Goal: Find specific page/section: Find specific page/section

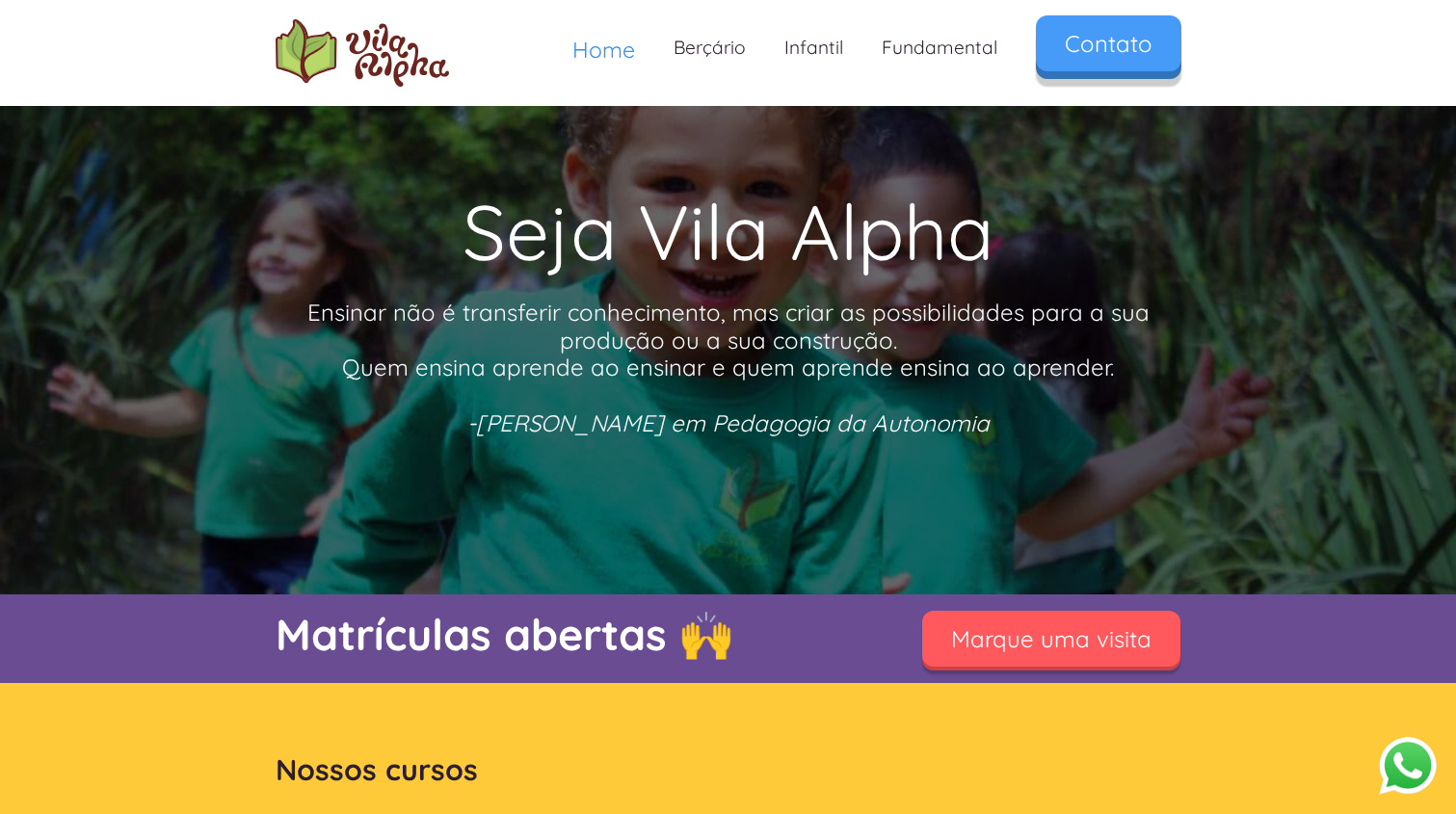
click at [1144, 39] on link "Contato" at bounding box center [1108, 43] width 145 height 56
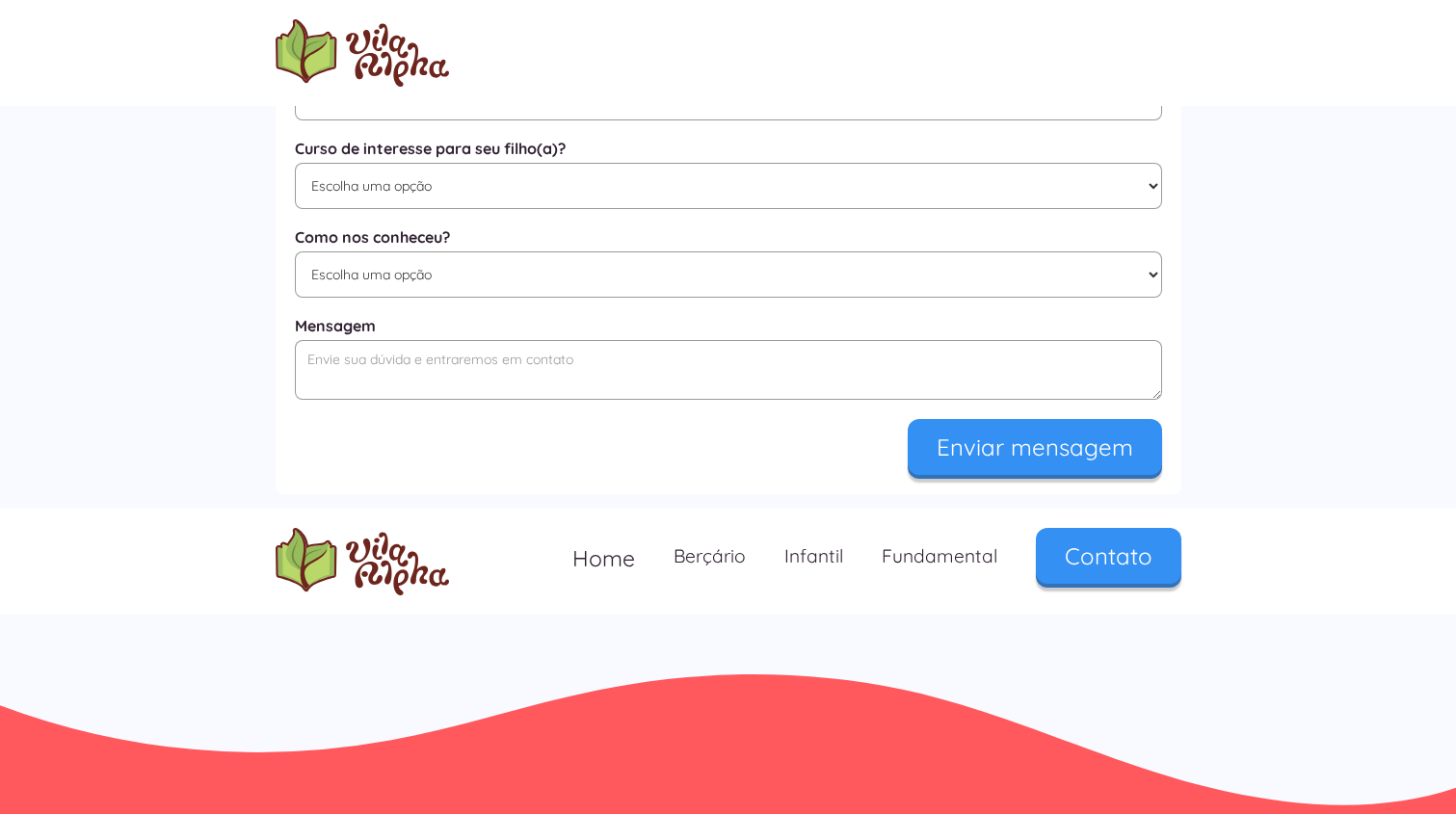
scroll to position [1111, 0]
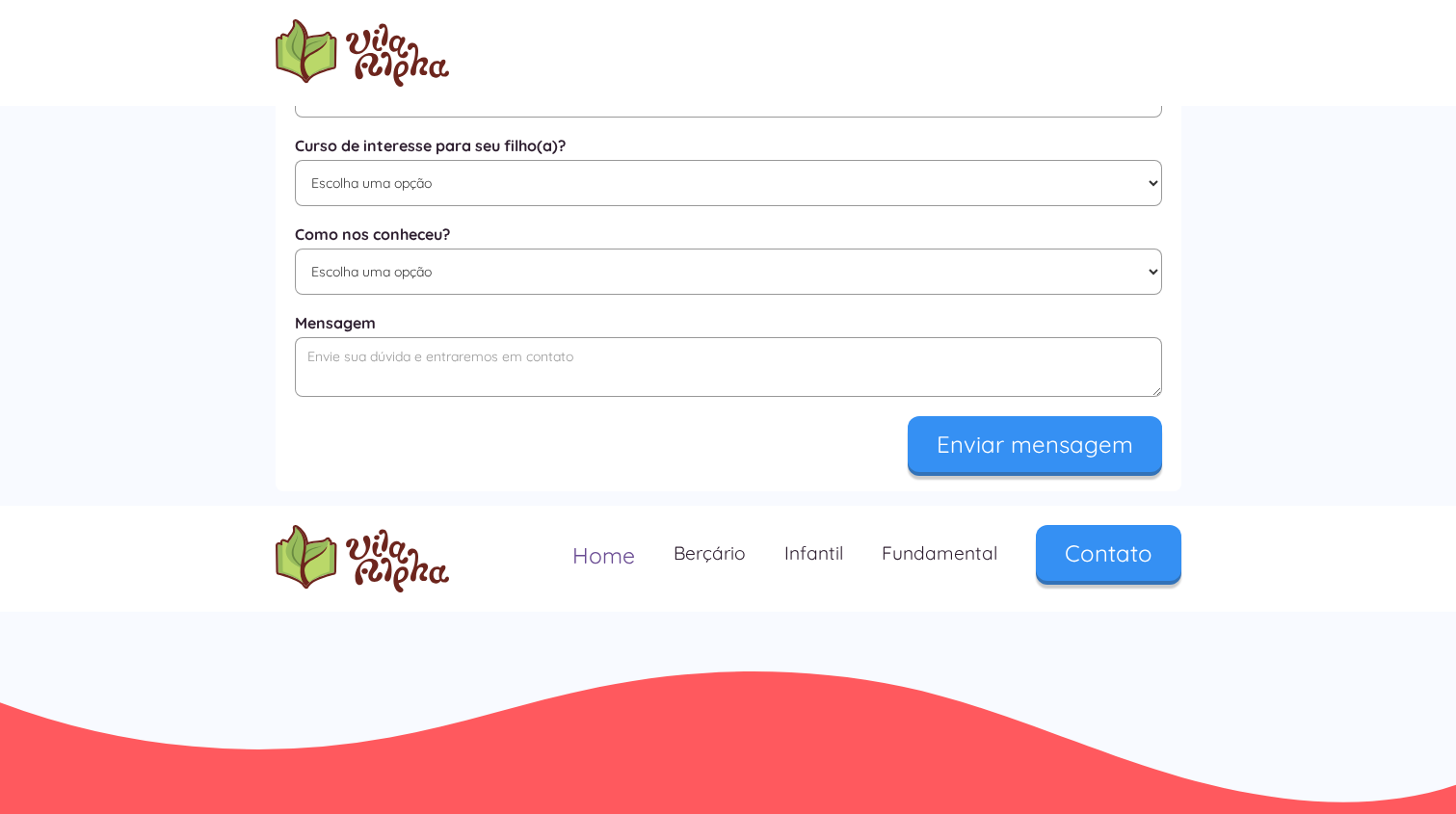
click at [592, 557] on span "Home" at bounding box center [603, 555] width 62 height 28
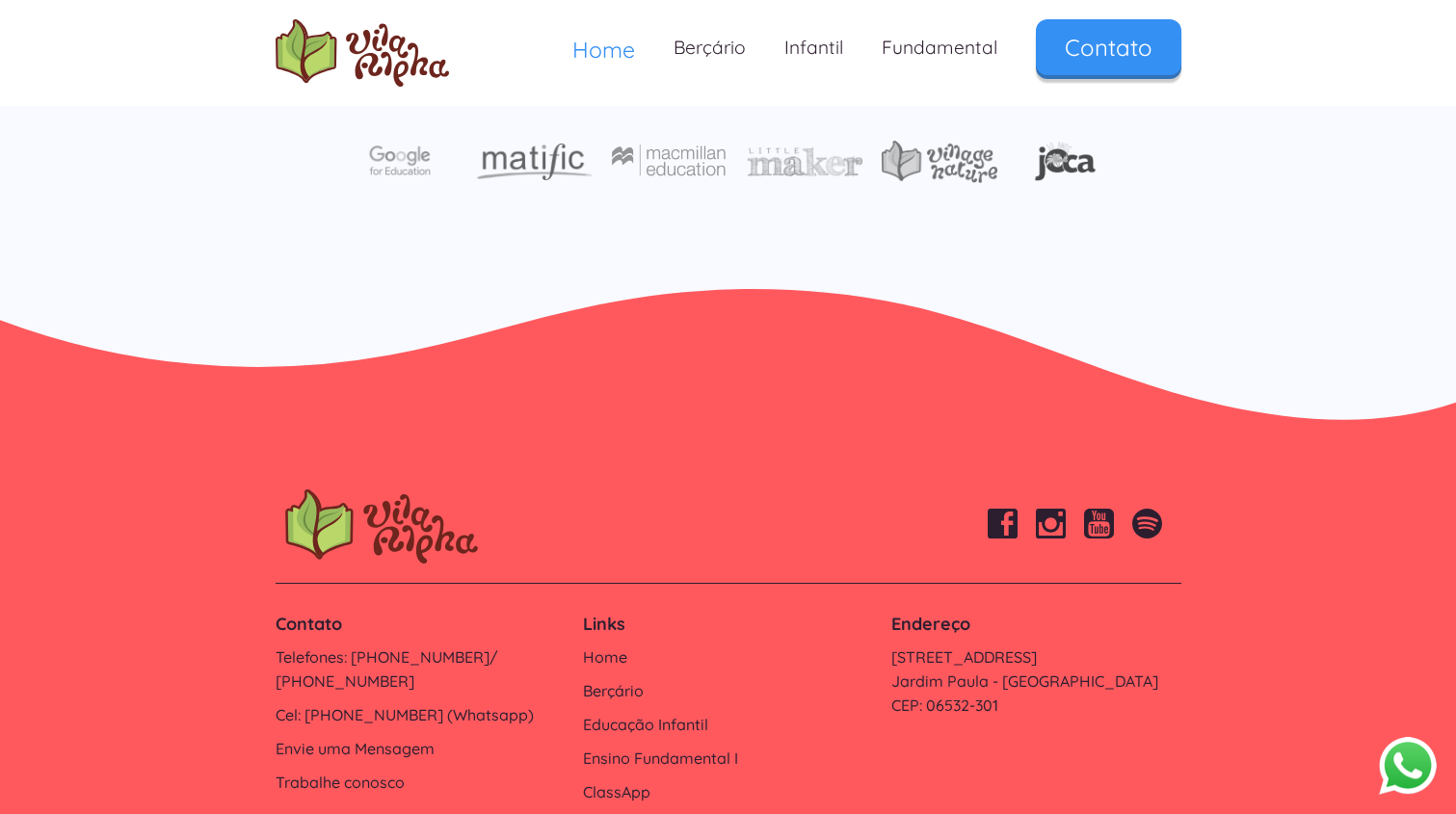
scroll to position [6489, 0]
